Goal: Navigation & Orientation: Find specific page/section

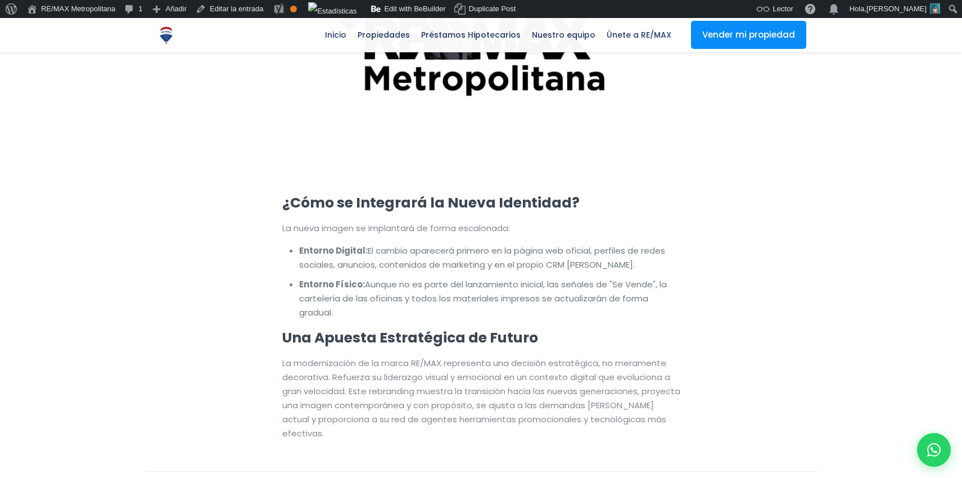
scroll to position [2041, 0]
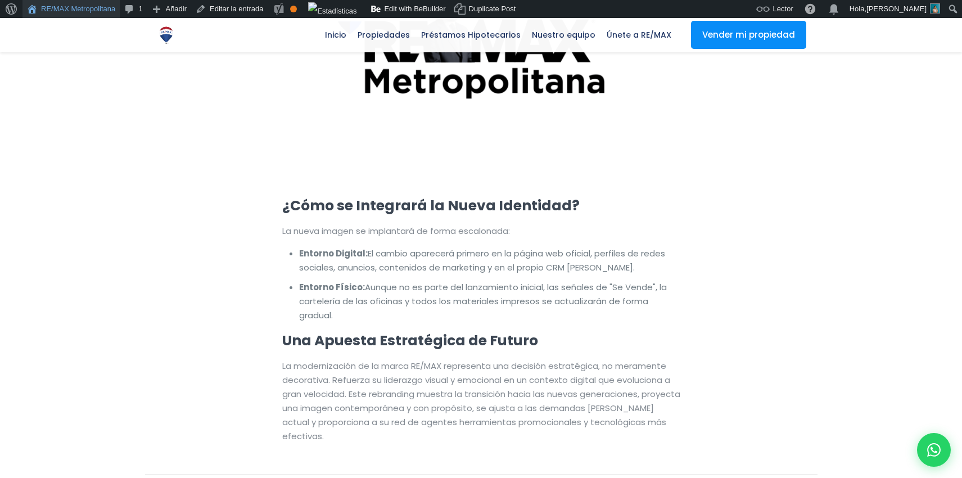
click at [91, 9] on link "RE/MAX Metropolitana" at bounding box center [70, 9] width 97 height 18
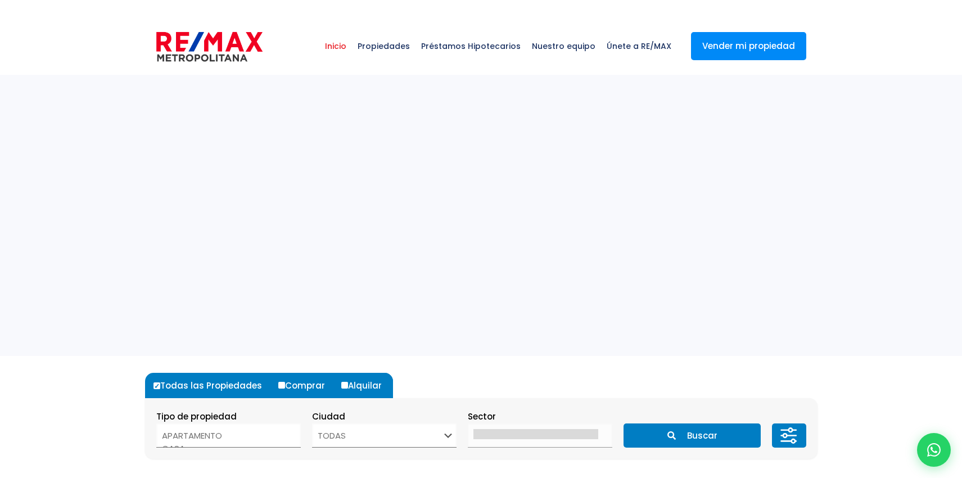
select select
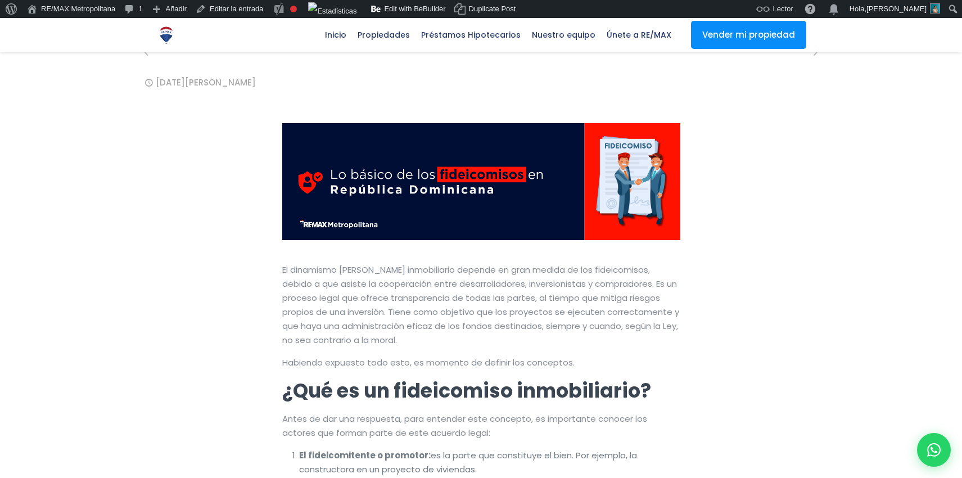
scroll to position [144, 0]
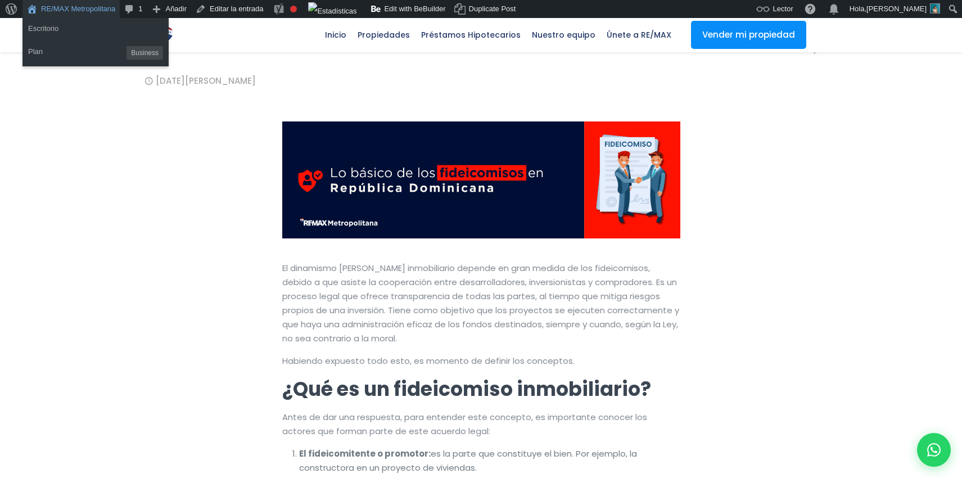
click at [69, 9] on link "RE/MAX Metropolitana" at bounding box center [70, 9] width 97 height 18
